Goal: Navigation & Orientation: Understand site structure

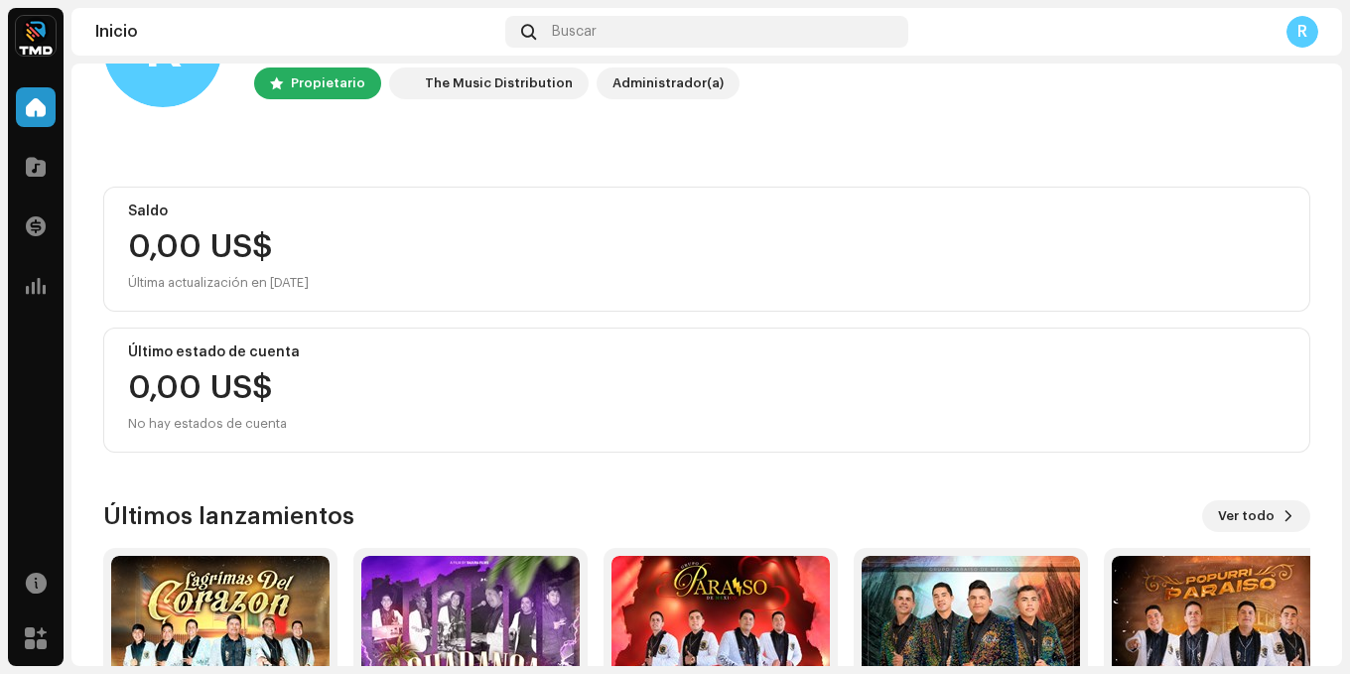
scroll to position [298, 0]
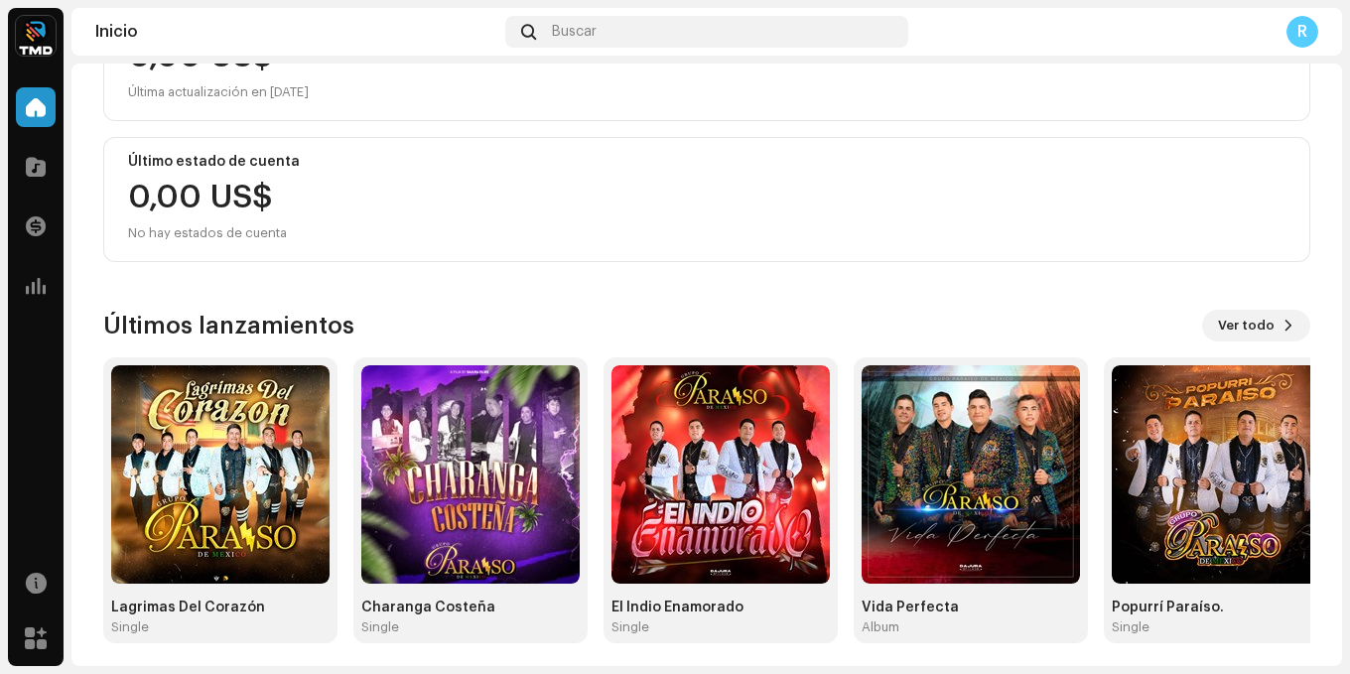
click at [27, 188] on div "Catálogo" at bounding box center [36, 167] width 56 height 56
click at [33, 185] on div at bounding box center [36, 167] width 40 height 40
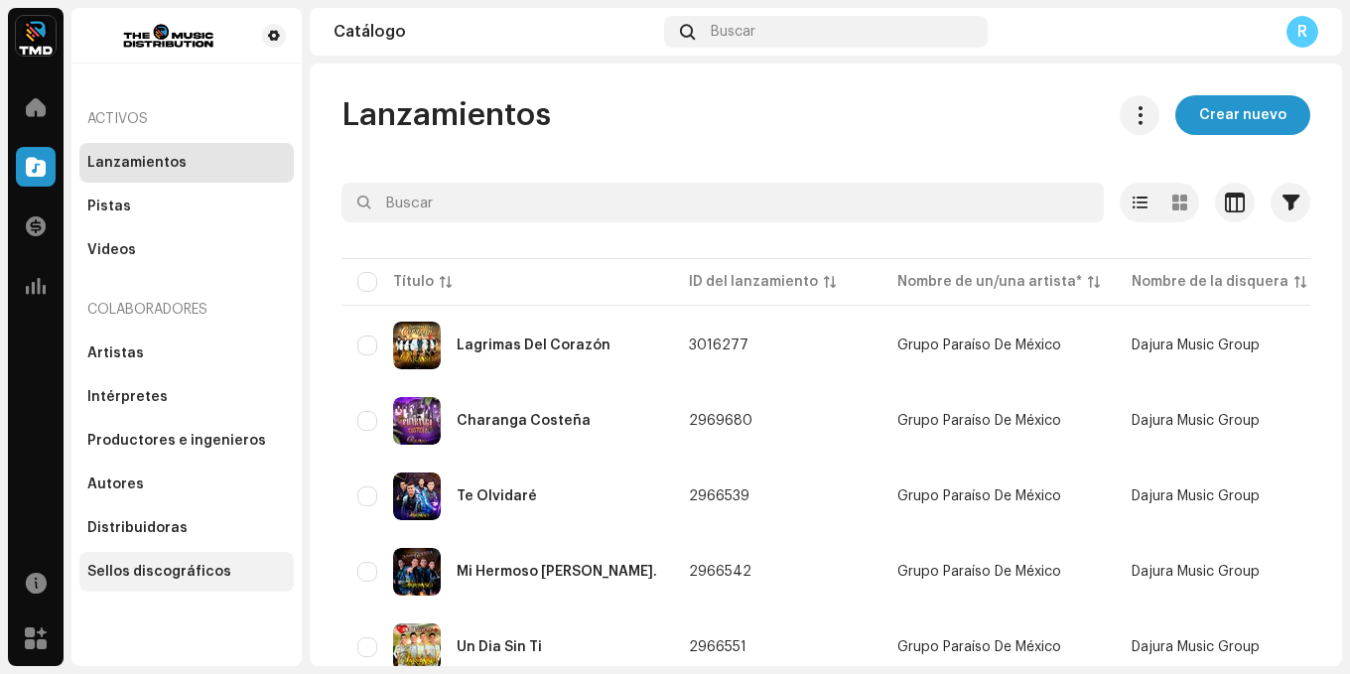
click at [141, 564] on div "Sellos discográficos" at bounding box center [159, 572] width 144 height 16
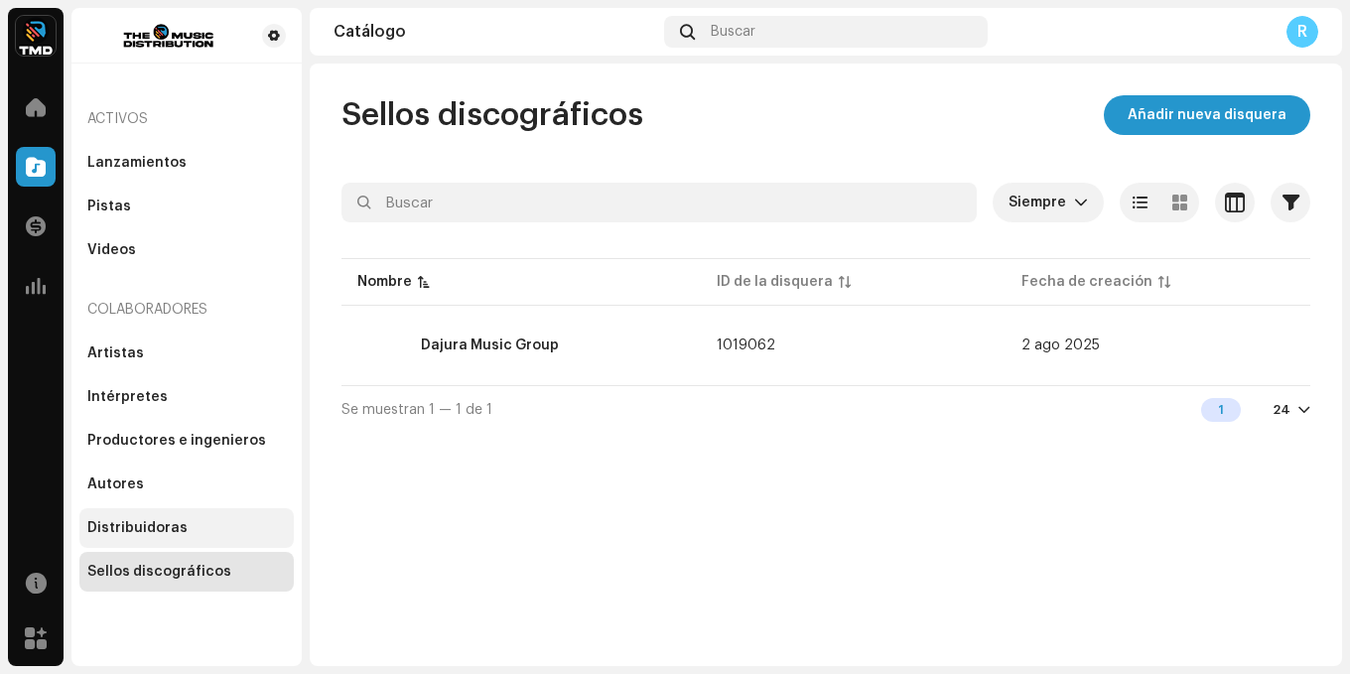
click at [167, 530] on div "Distribuidoras" at bounding box center [137, 528] width 100 height 16
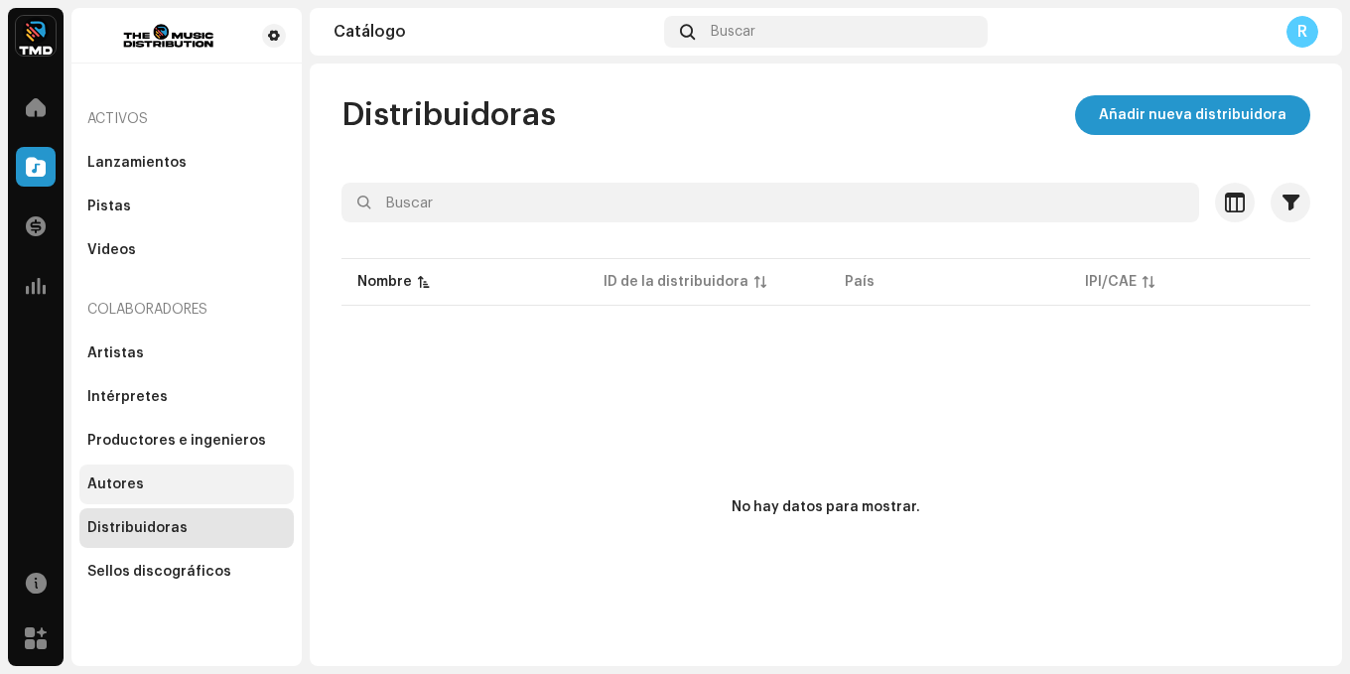
click at [152, 475] on div "Autores" at bounding box center [186, 484] width 214 height 40
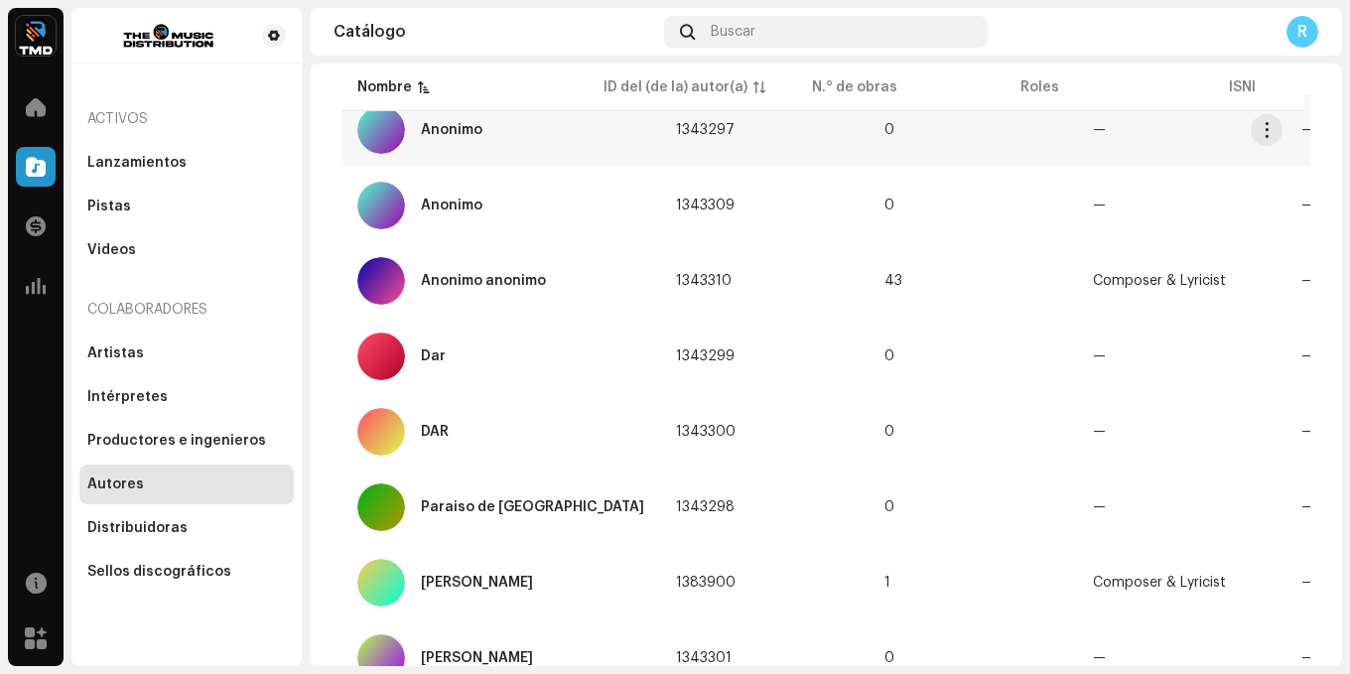
scroll to position [62, 0]
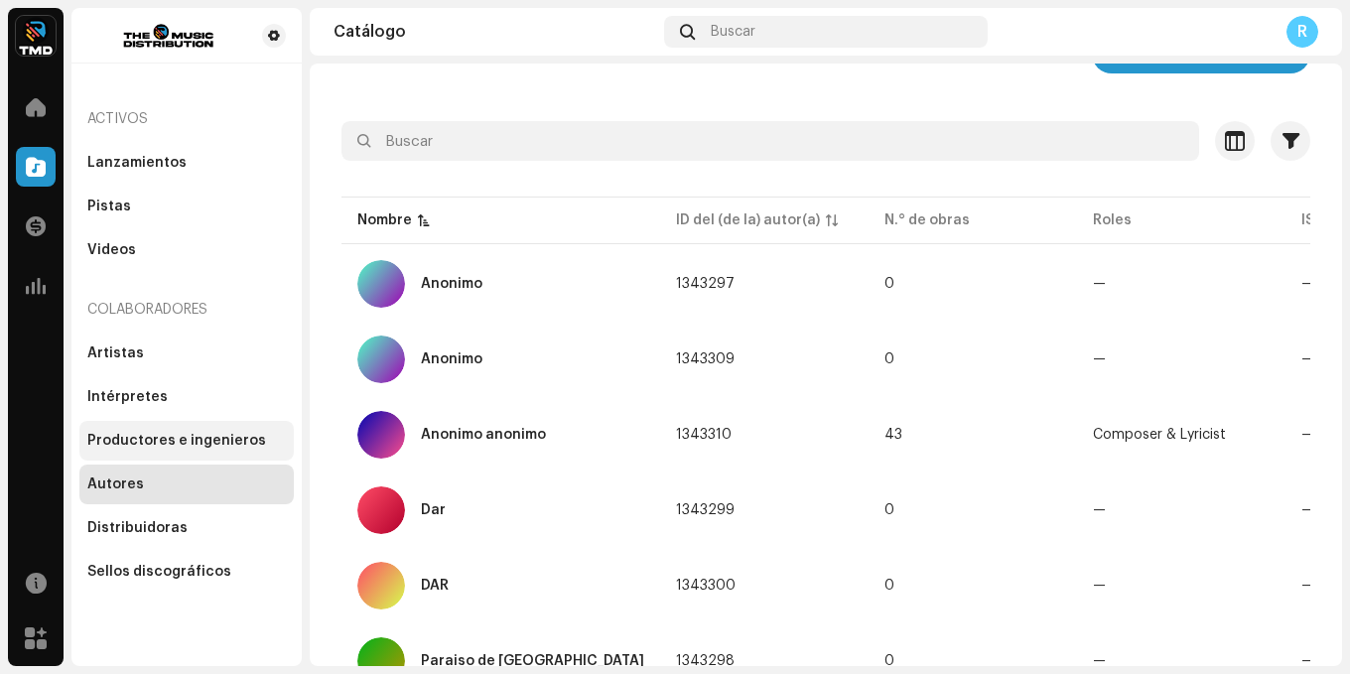
click at [196, 456] on div "Productores e ingenieros" at bounding box center [186, 441] width 214 height 40
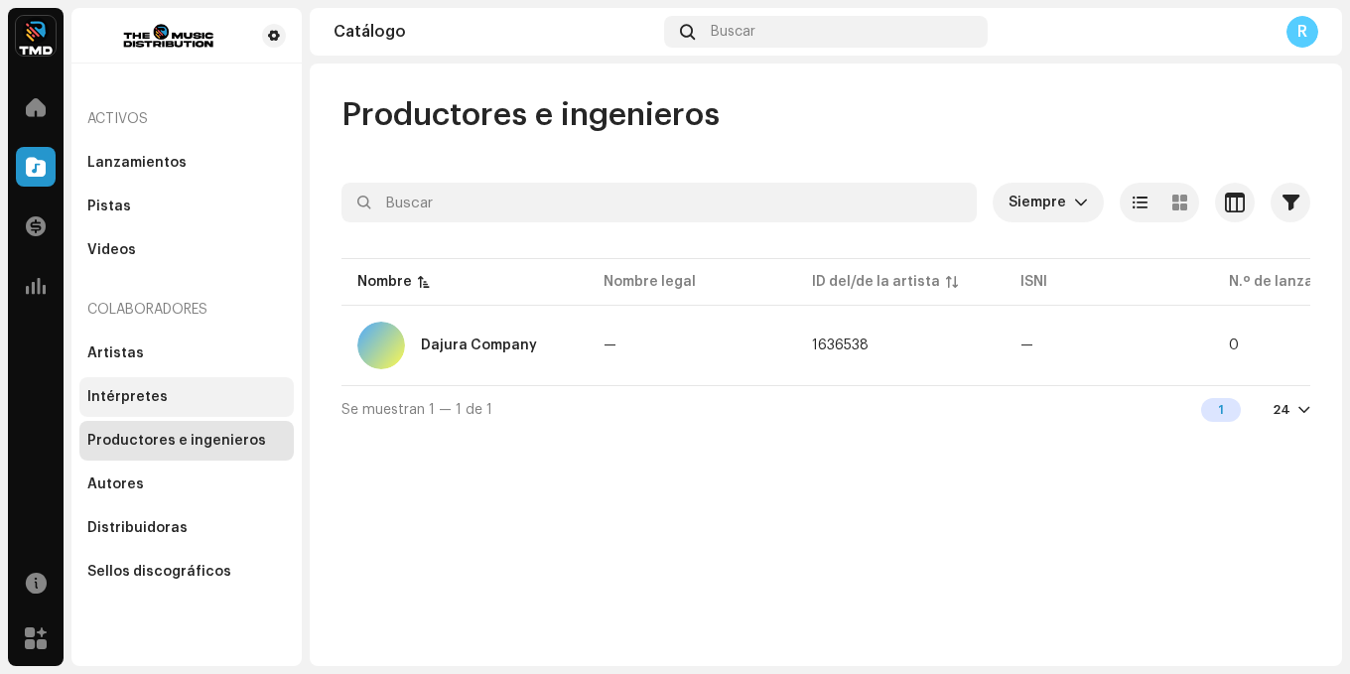
click at [170, 397] on div "Intérpretes" at bounding box center [186, 397] width 198 height 16
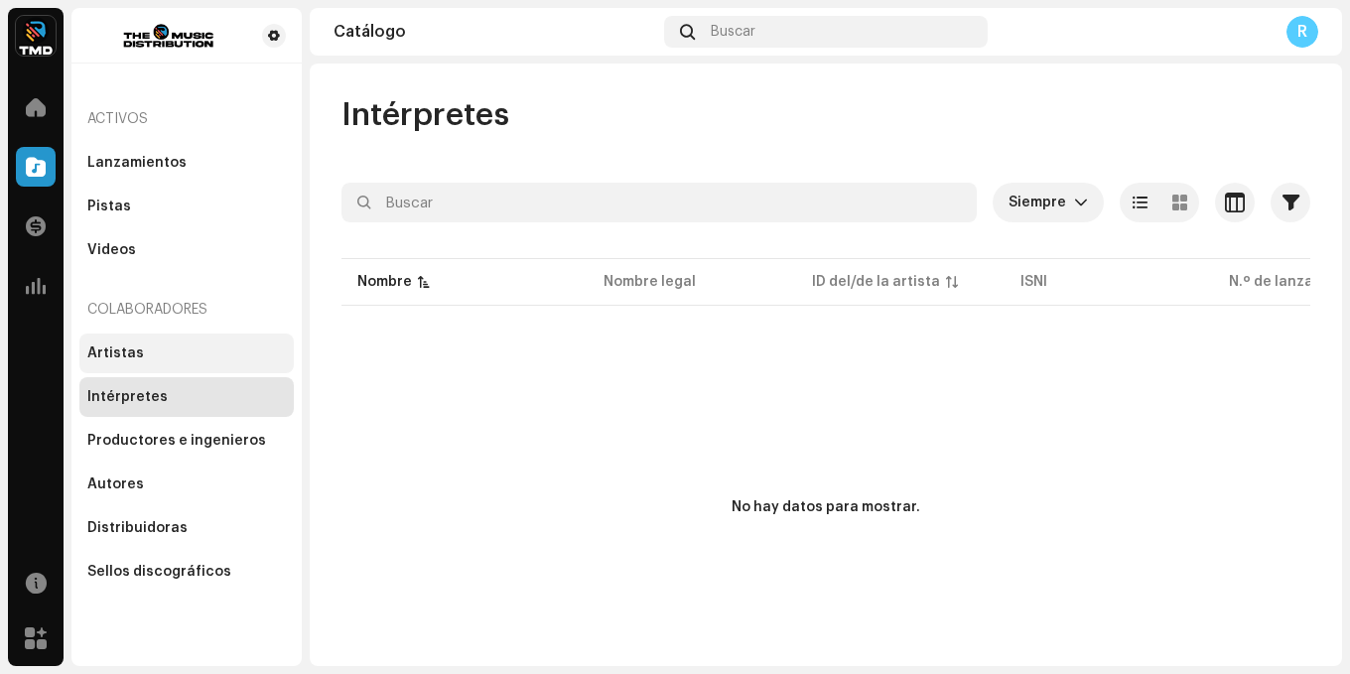
click at [139, 341] on div "Artistas" at bounding box center [186, 353] width 214 height 40
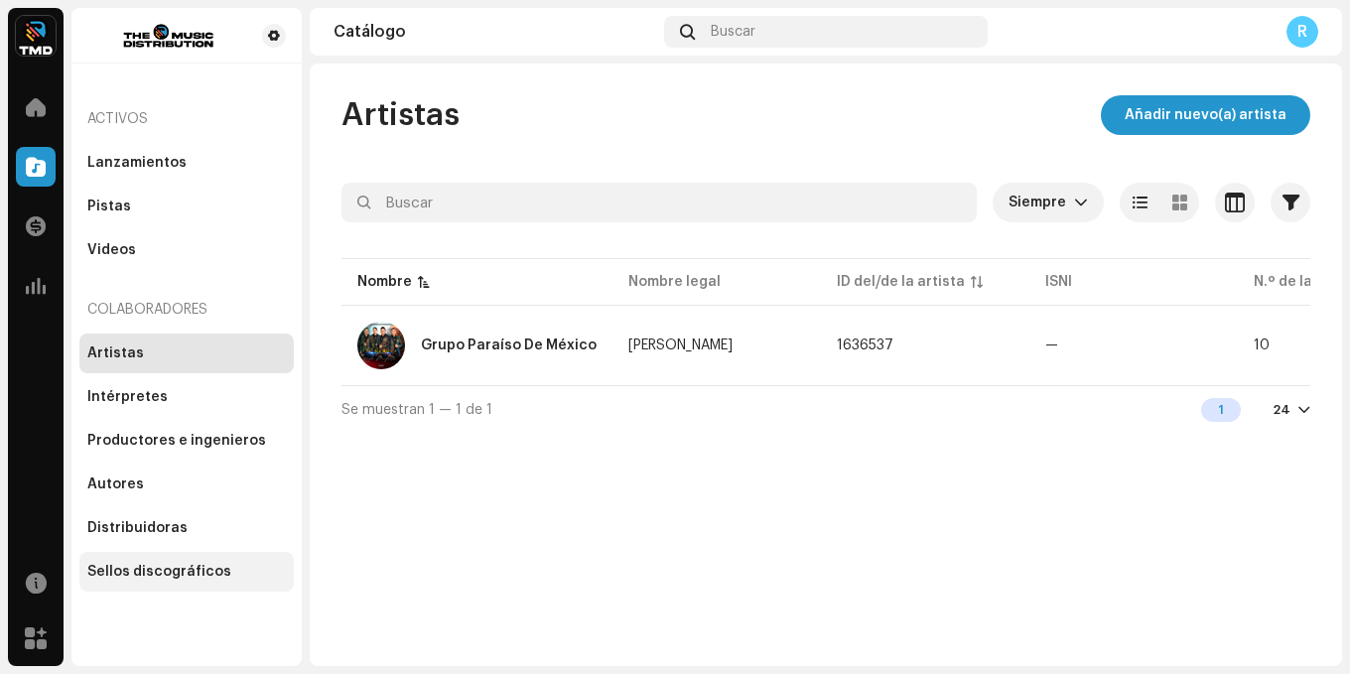
click at [153, 569] on div "Sellos discográficos" at bounding box center [159, 572] width 144 height 16
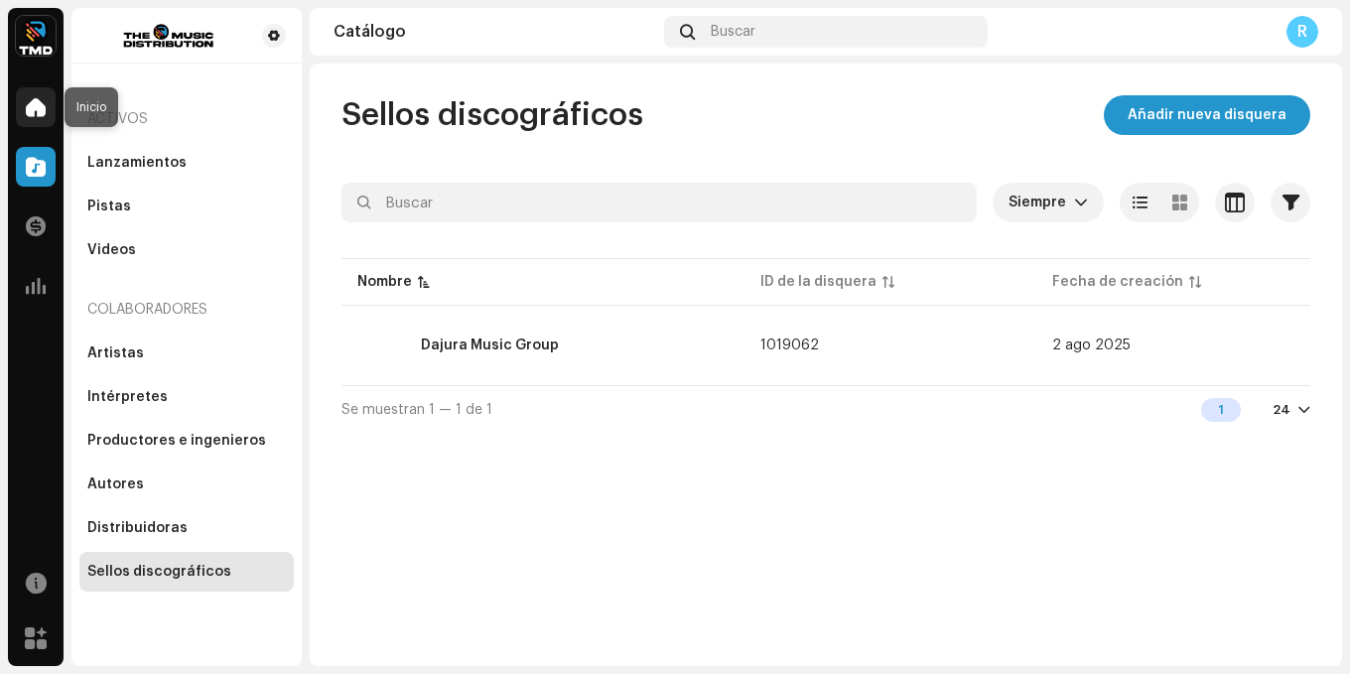
click at [32, 106] on span at bounding box center [36, 107] width 20 height 16
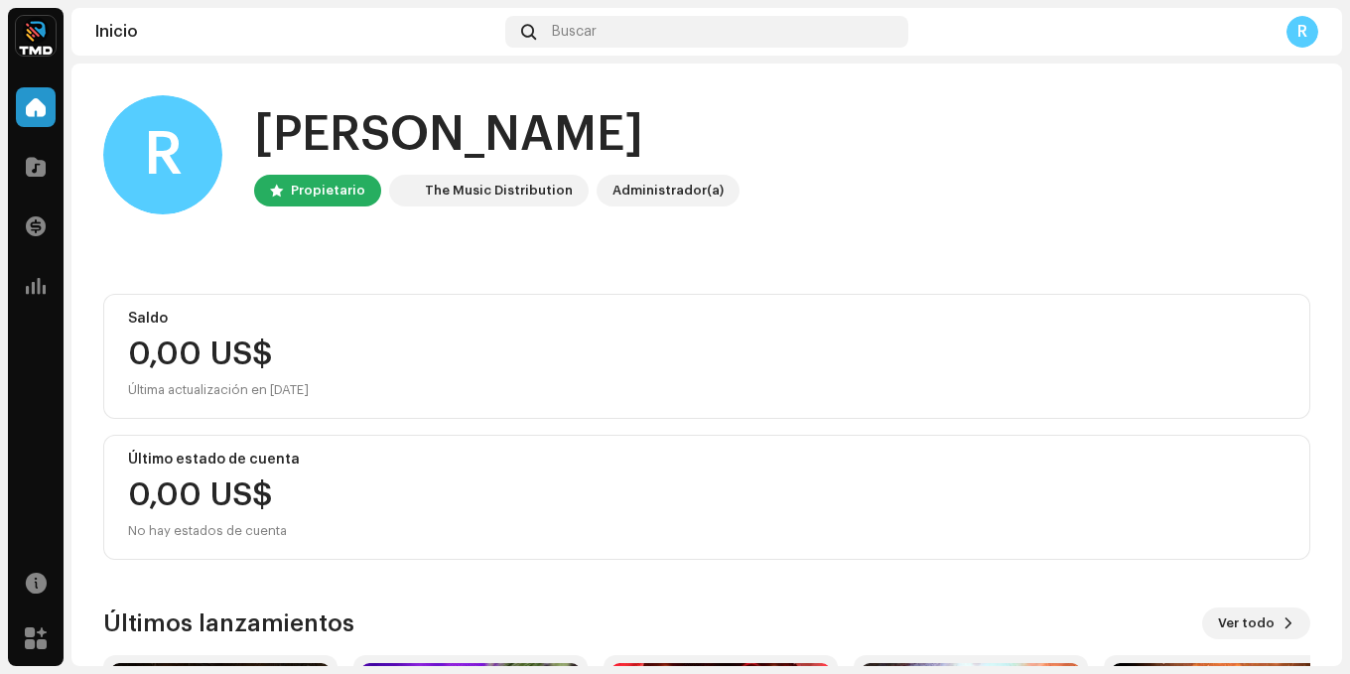
click at [1299, 25] on div "R" at bounding box center [1302, 32] width 32 height 32
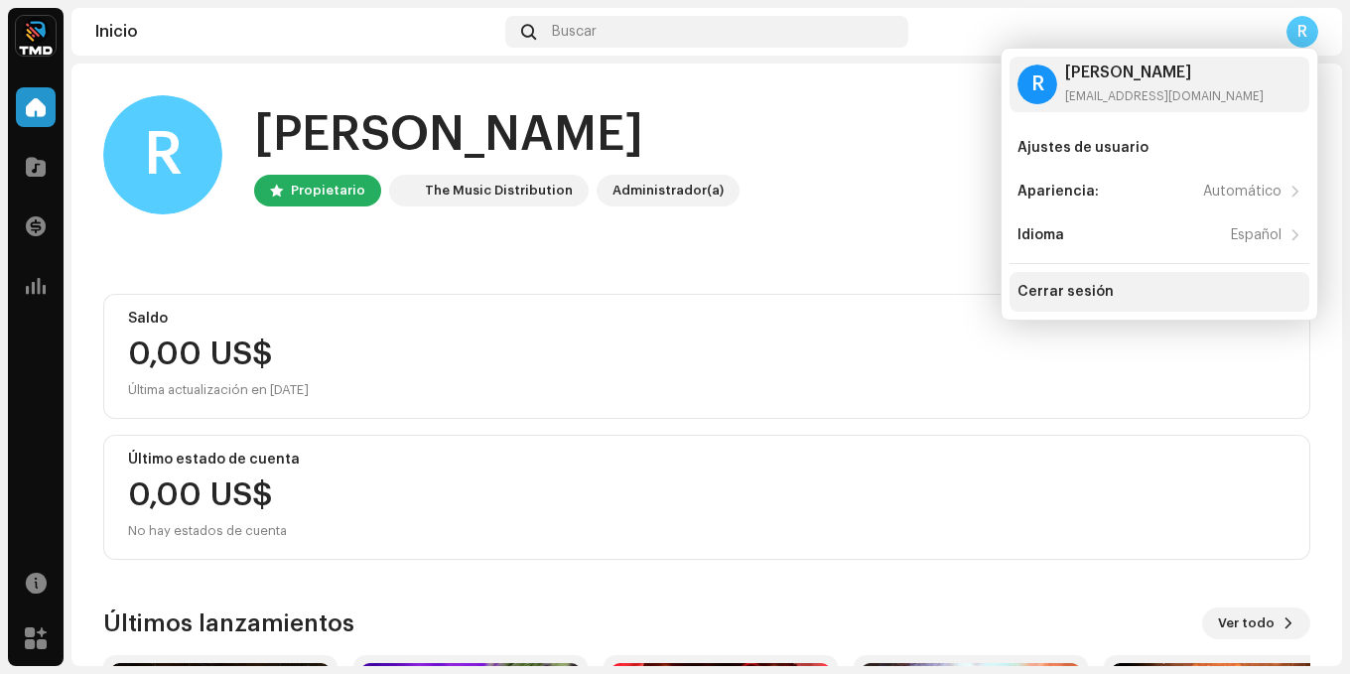
click at [1145, 290] on div "Cerrar sesión" at bounding box center [1159, 292] width 284 height 16
